Goal: Task Accomplishment & Management: Manage account settings

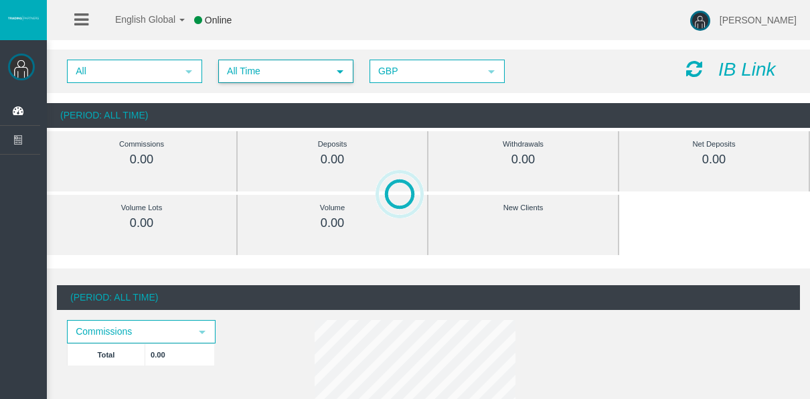
click at [232, 61] on span "All Time" at bounding box center [274, 71] width 108 height 21
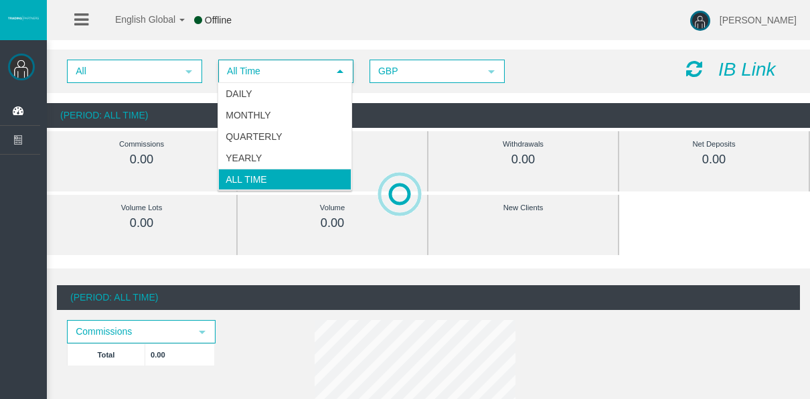
click at [242, 88] on li "Daily" at bounding box center [284, 93] width 133 height 21
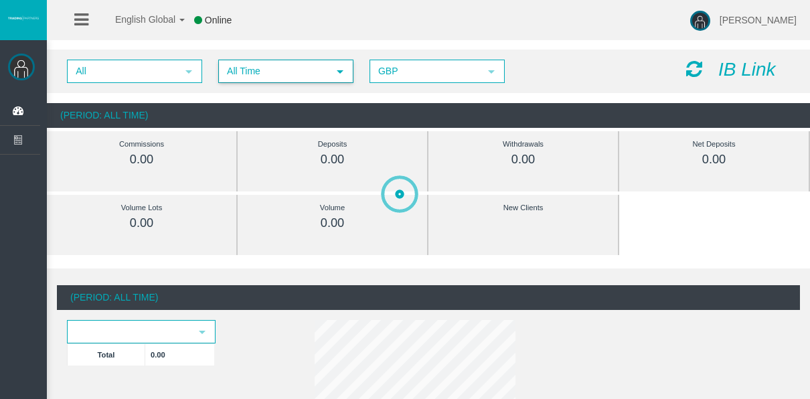
click at [276, 76] on span "All Time" at bounding box center [274, 71] width 108 height 21
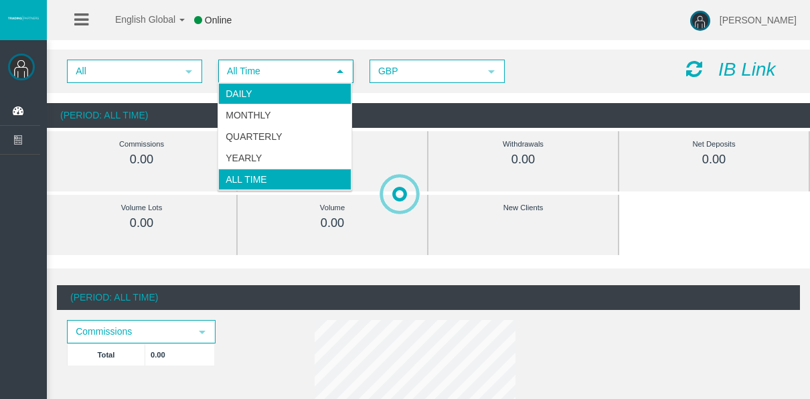
click at [284, 94] on li "Daily" at bounding box center [284, 93] width 133 height 21
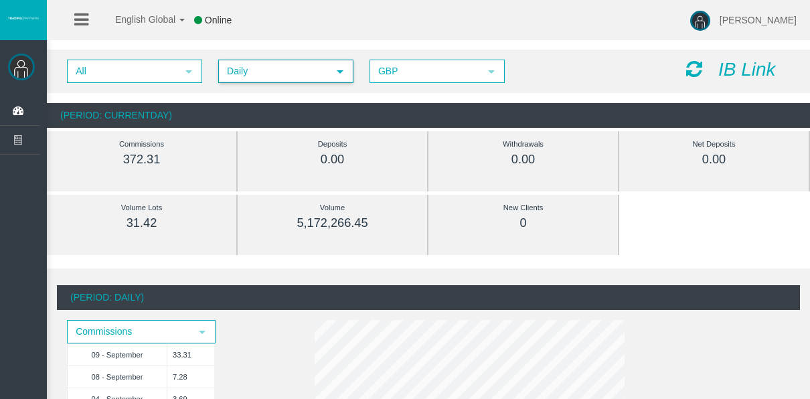
click at [258, 75] on span "Daily" at bounding box center [274, 71] width 108 height 21
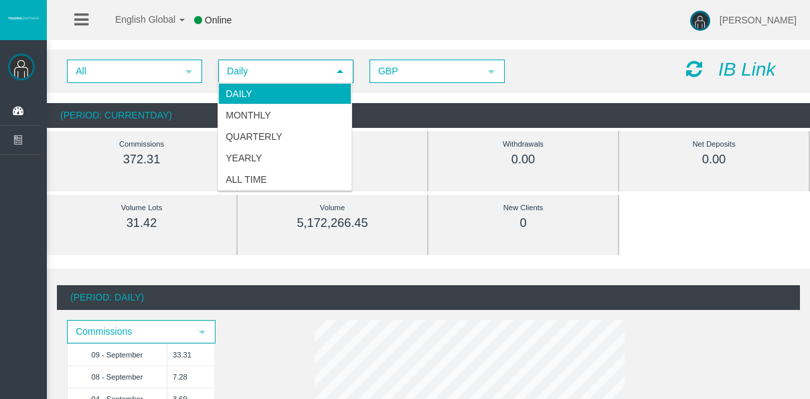
click at [258, 39] on div "English Global 简体中文 English Global 日本語 한국어 Online Tyler Pearson Help Log Out" at bounding box center [405, 20] width 810 height 40
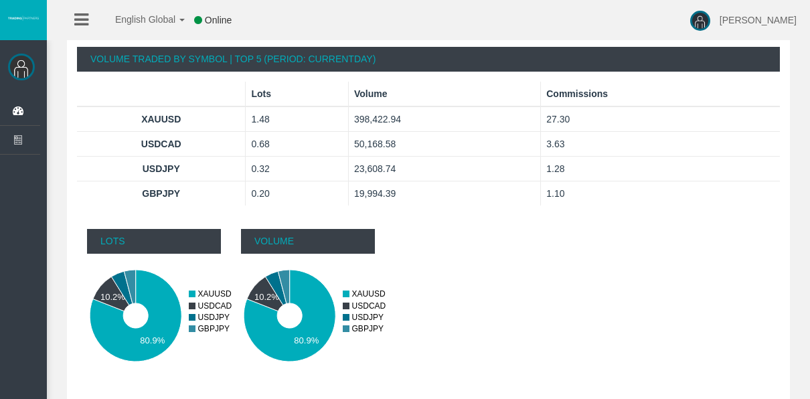
scroll to position [907, 0]
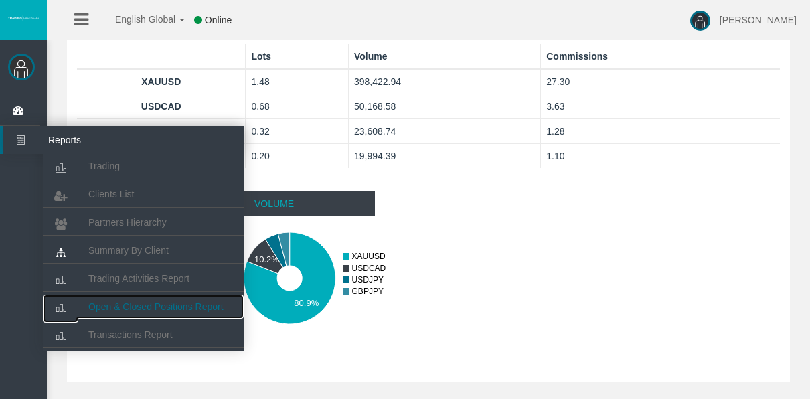
click at [123, 301] on span "Open & Closed Positions Report" at bounding box center [155, 306] width 135 height 11
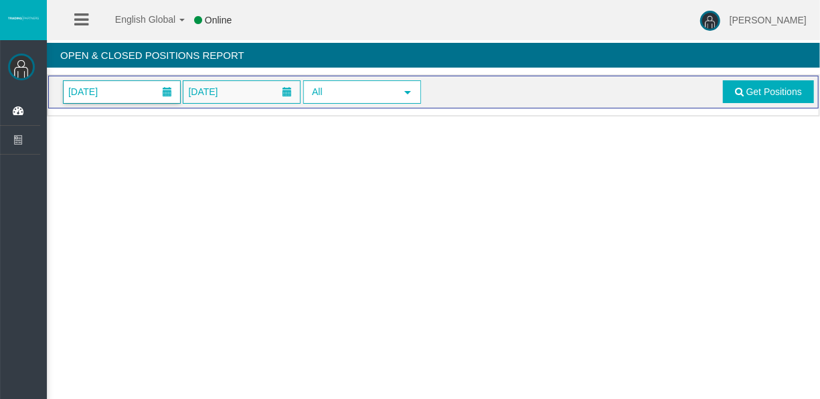
click at [136, 100] on span "01/09/2025" at bounding box center [122, 92] width 116 height 22
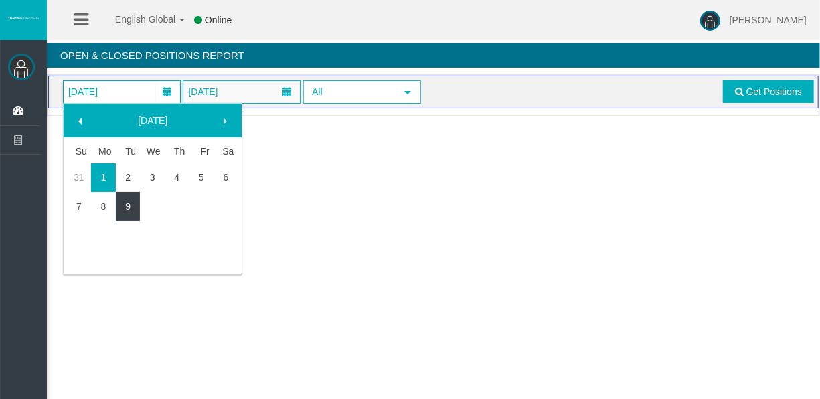
click at [137, 203] on link "9" at bounding box center [128, 206] width 25 height 24
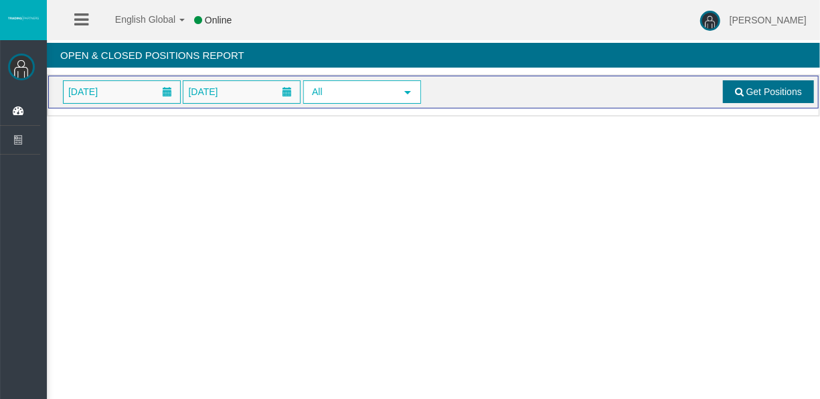
click at [739, 92] on span at bounding box center [739, 91] width 9 height 9
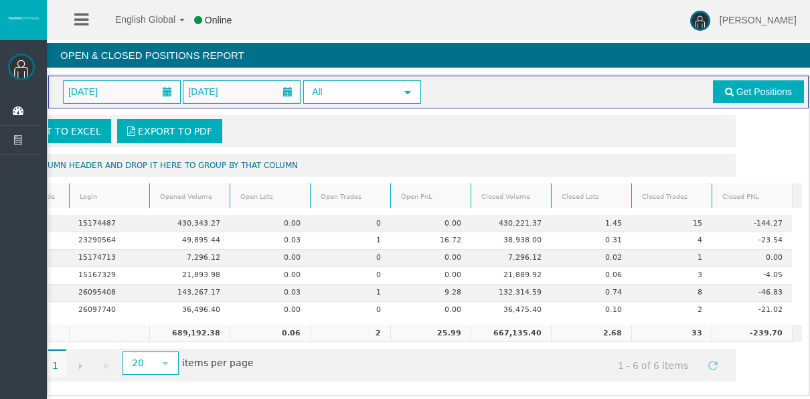
scroll to position [0, 76]
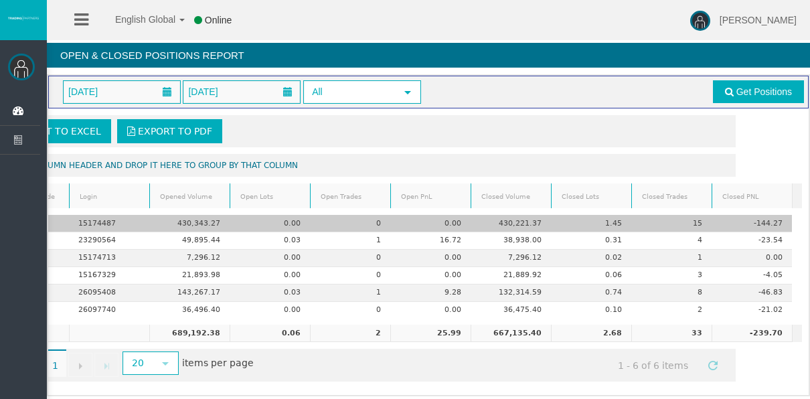
click at [681, 220] on td "15" at bounding box center [671, 223] width 80 height 17
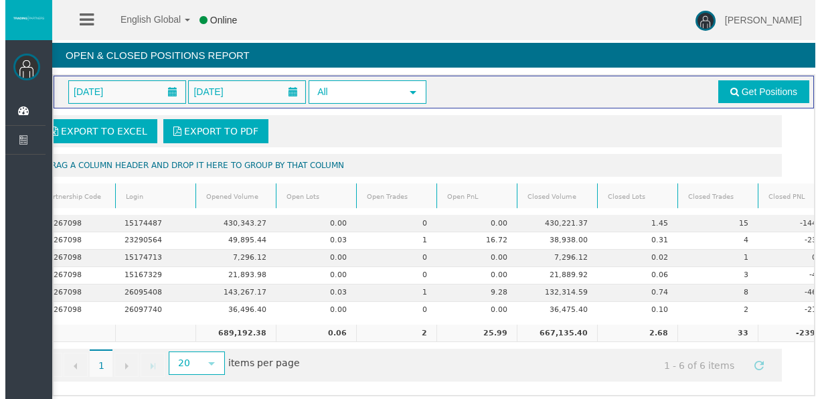
scroll to position [0, 0]
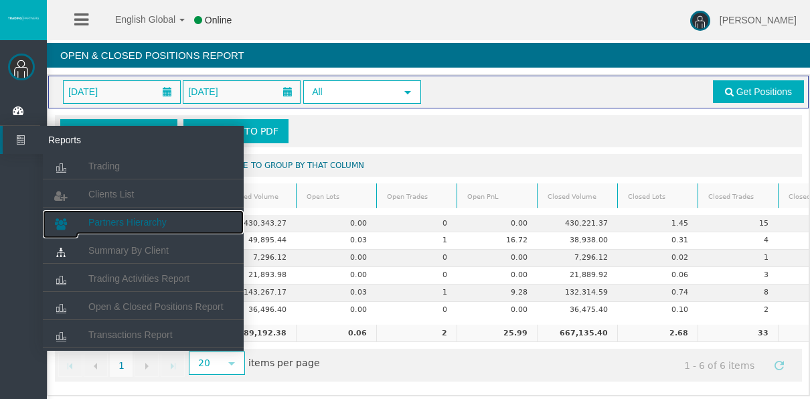
click at [116, 226] on span "Partners Hierarchy" at bounding box center [127, 222] width 78 height 11
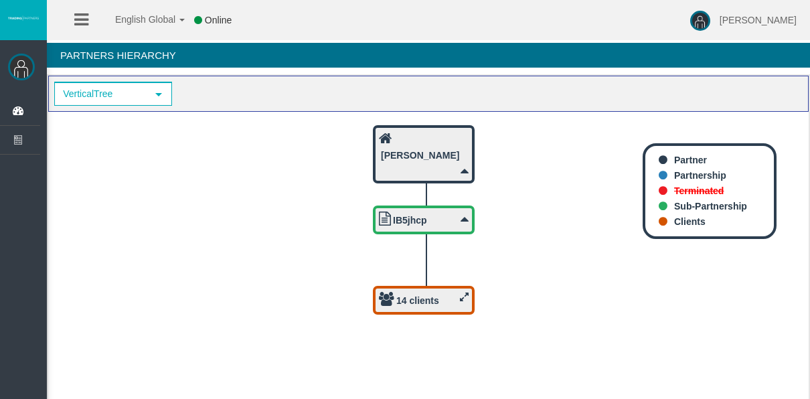
click at [395, 298] on div "14 clients" at bounding box center [424, 300] width 90 height 17
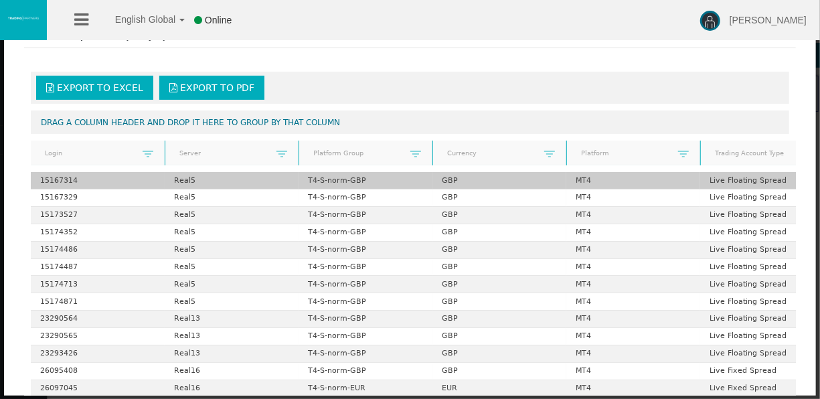
click at [114, 173] on td "15167314" at bounding box center [98, 180] width 134 height 17
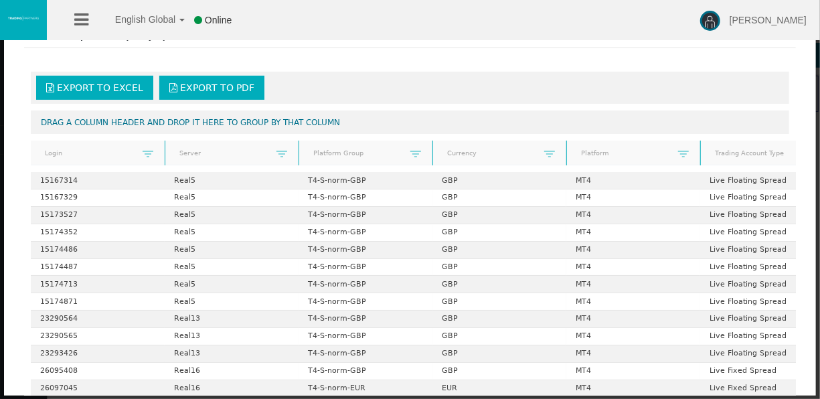
click at [78, 24] on icon at bounding box center [81, 19] width 14 height 17
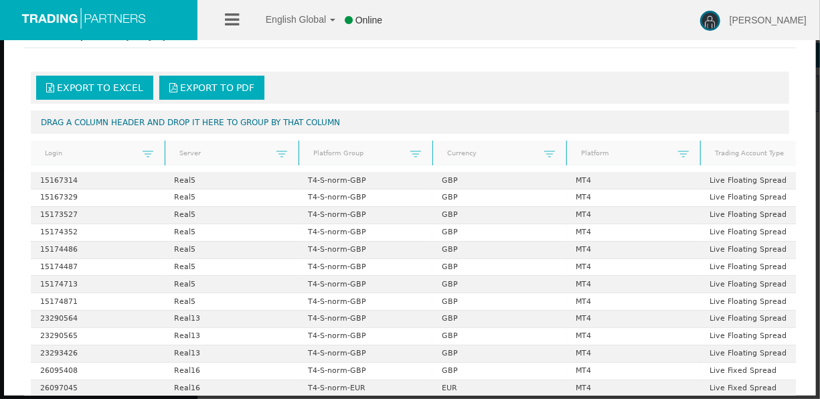
click at [413, 72] on div "Export to Excel Export to PDF" at bounding box center [410, 88] width 758 height 32
drag, startPoint x: 365, startPoint y: 52, endPoint x: 263, endPoint y: 29, distance: 104.2
click at [319, 44] on fieldset "× Client list of partnership IB5jhcp" at bounding box center [410, 42] width 772 height 37
click at [258, 21] on span "English Global" at bounding box center [287, 19] width 78 height 11
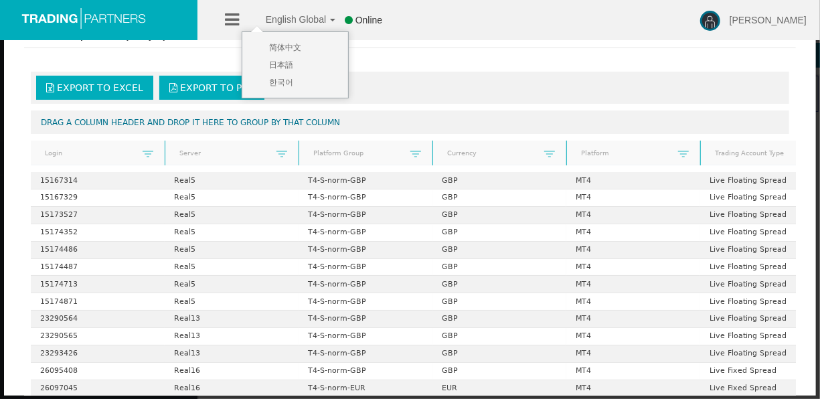
click at [244, 17] on ul "English Global 简体中文 English Global 日本語 한국어 Online" at bounding box center [307, 20] width 193 height 40
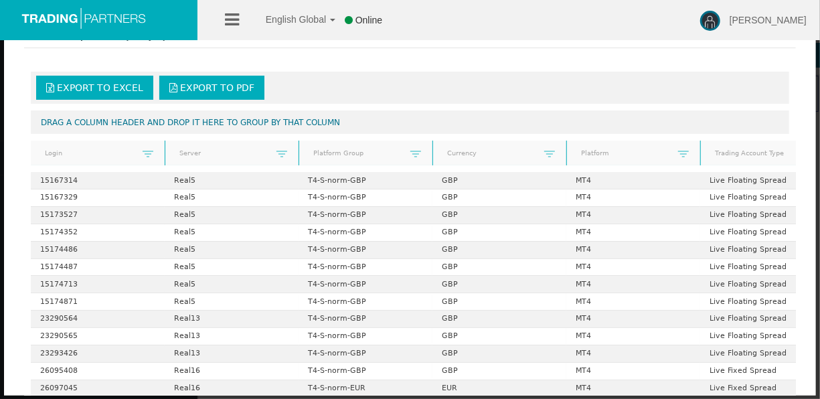
click at [143, 19] on img at bounding box center [84, 18] width 134 height 22
click at [73, 13] on img at bounding box center [84, 18] width 134 height 22
click at [243, 21] on ul "English Global 简体中文 English Global 日本語 한국어 Online" at bounding box center [307, 20] width 193 height 40
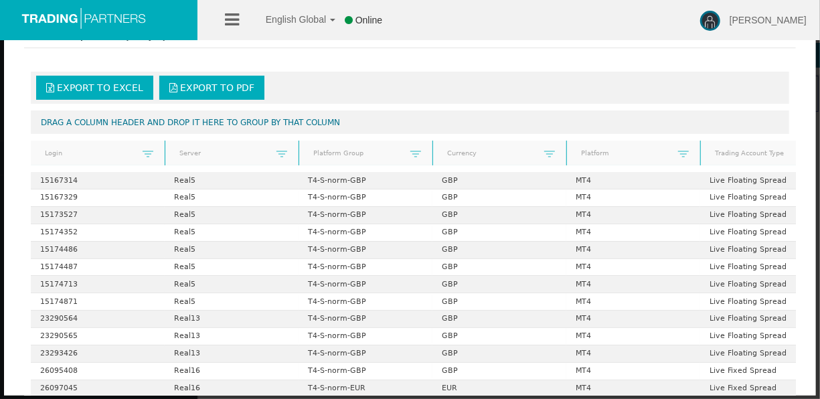
click at [236, 17] on icon at bounding box center [232, 19] width 14 height 17
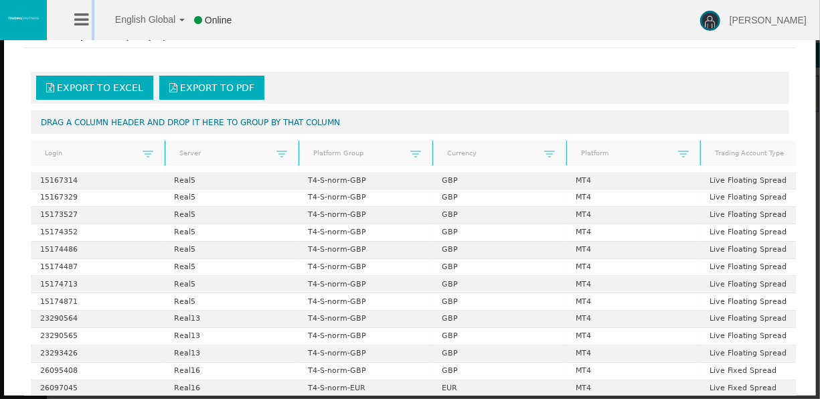
click at [78, 18] on icon at bounding box center [81, 19] width 14 height 17
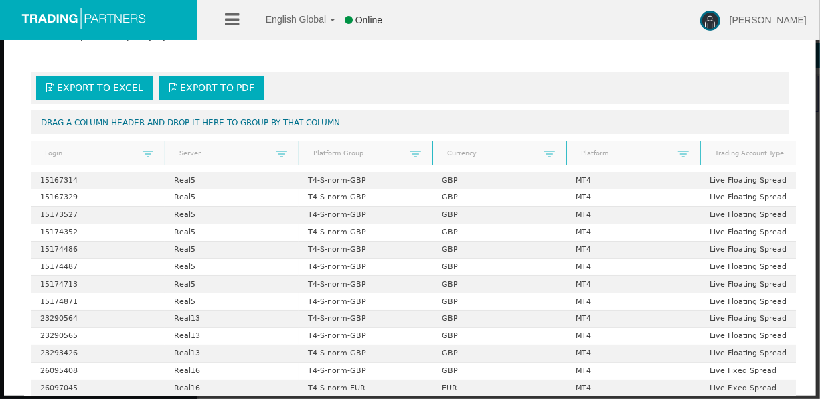
click at [240, 17] on li at bounding box center [232, 20] width 21 height 40
click at [242, 19] on li at bounding box center [232, 20] width 21 height 40
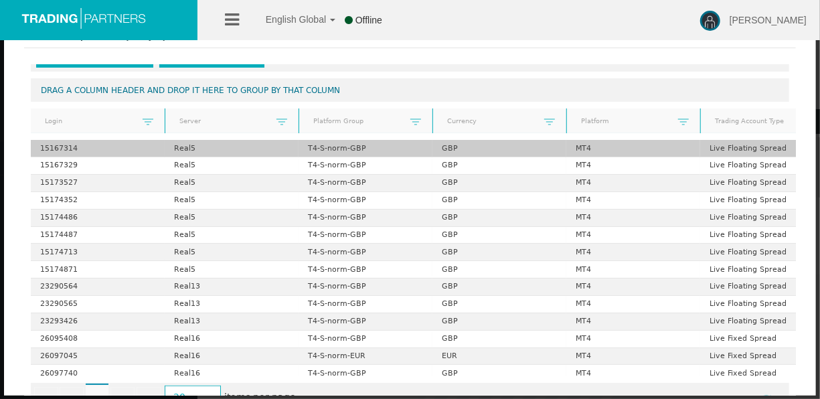
scroll to position [51, 0]
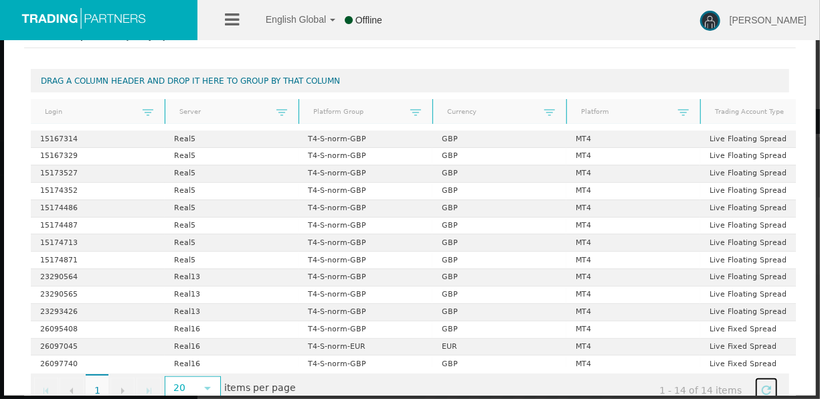
drag, startPoint x: 748, startPoint y: 380, endPoint x: 752, endPoint y: 363, distance: 18.0
click at [761, 385] on span "Refresh" at bounding box center [766, 390] width 11 height 11
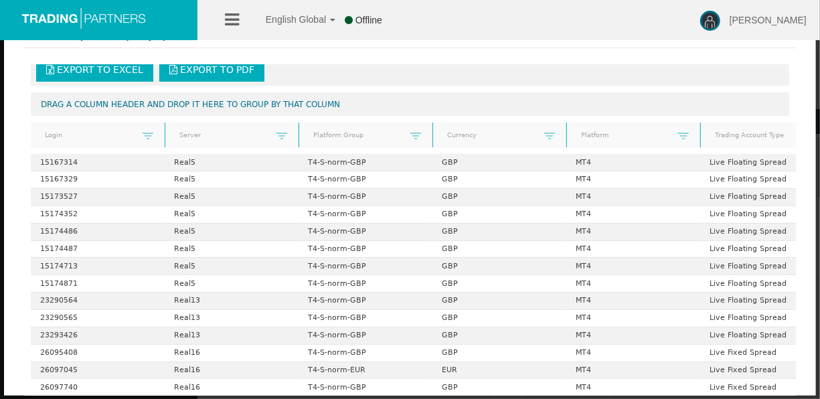
scroll to position [0, 0]
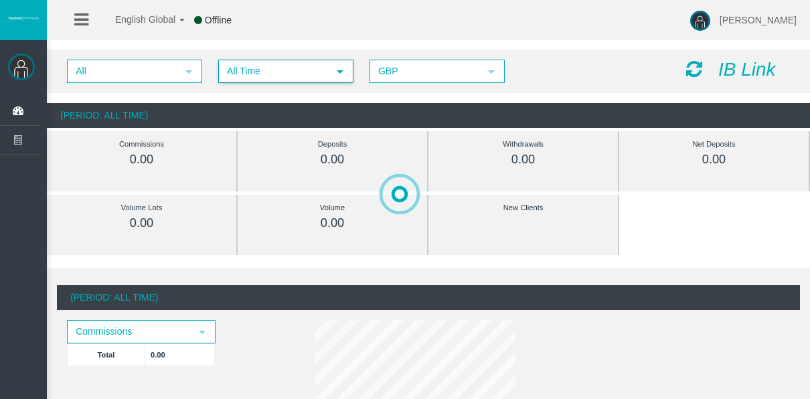
click at [231, 65] on span "All Time" at bounding box center [274, 71] width 108 height 21
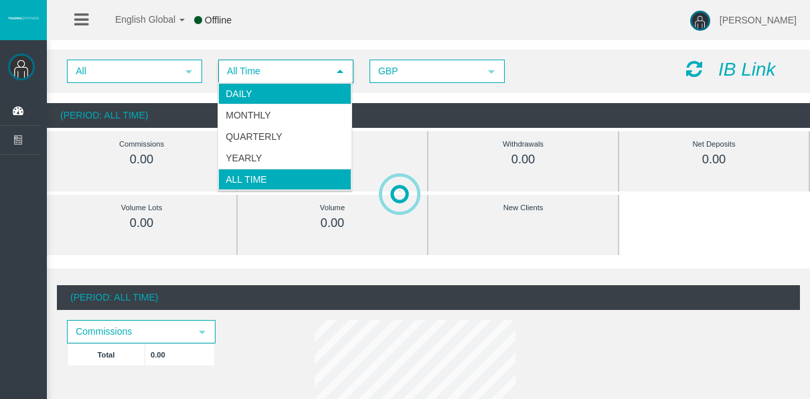
click at [256, 100] on li "Daily" at bounding box center [284, 93] width 133 height 21
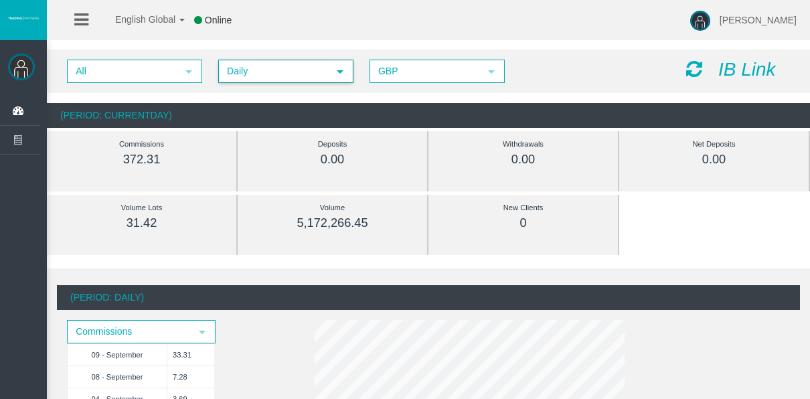
click at [256, 79] on span "Daily" at bounding box center [274, 71] width 108 height 21
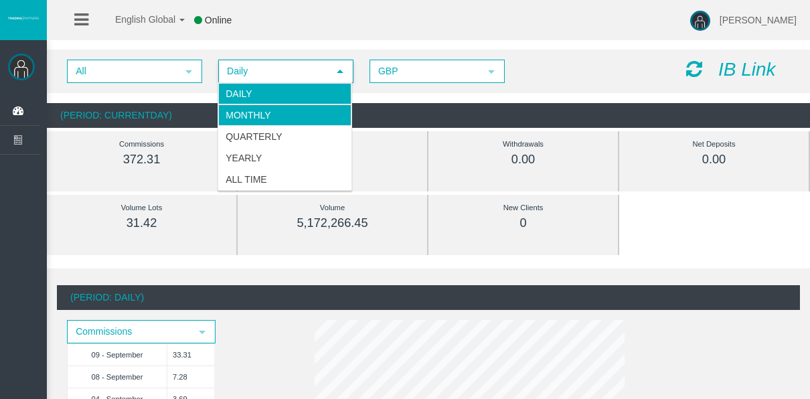
click at [258, 119] on li "Monthly" at bounding box center [284, 114] width 133 height 21
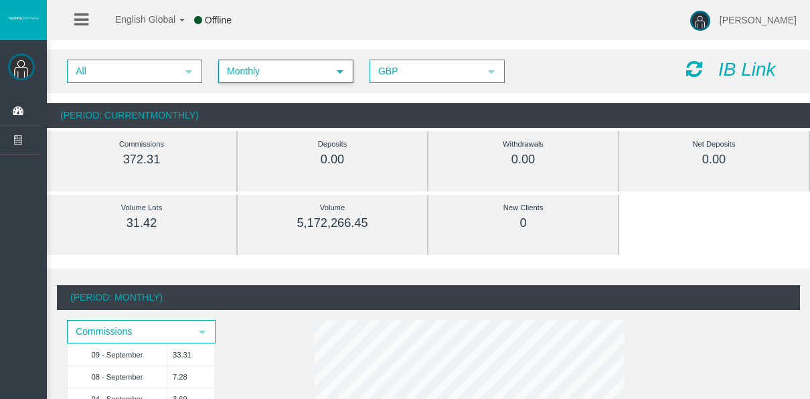
click at [258, 78] on span "Monthly" at bounding box center [274, 71] width 108 height 21
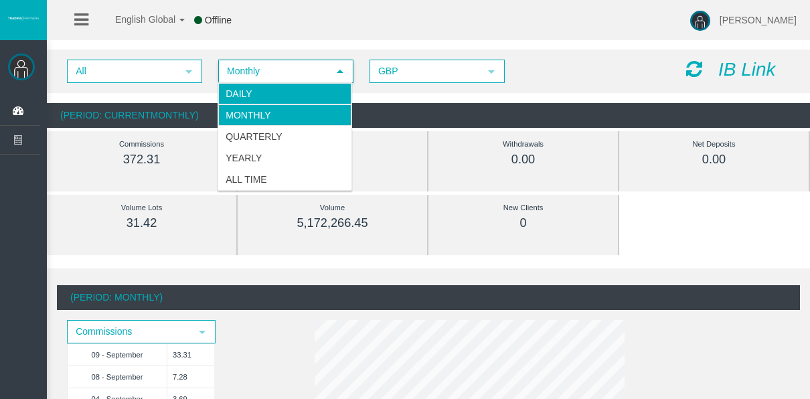
click at [262, 98] on li "Daily" at bounding box center [284, 93] width 133 height 21
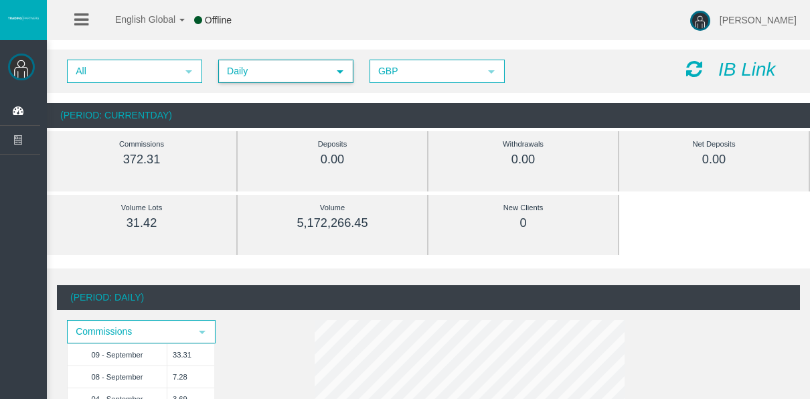
click at [693, 73] on icon at bounding box center [694, 69] width 16 height 19
